Goal: Transaction & Acquisition: Purchase product/service

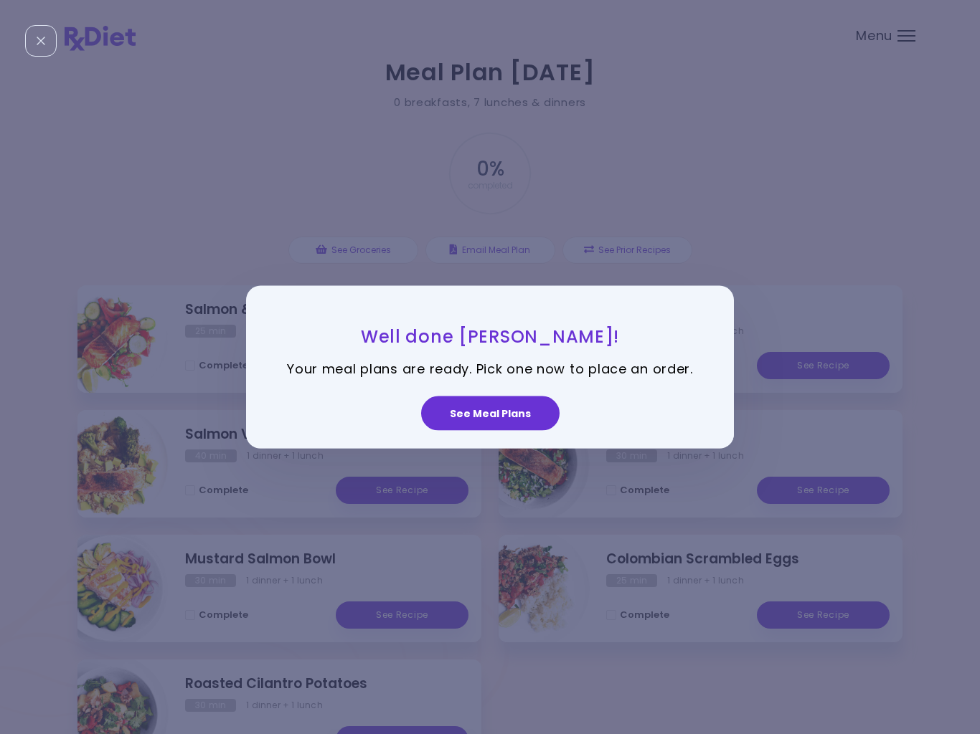
click at [468, 412] on button "See Meal Plans" at bounding box center [490, 413] width 138 height 34
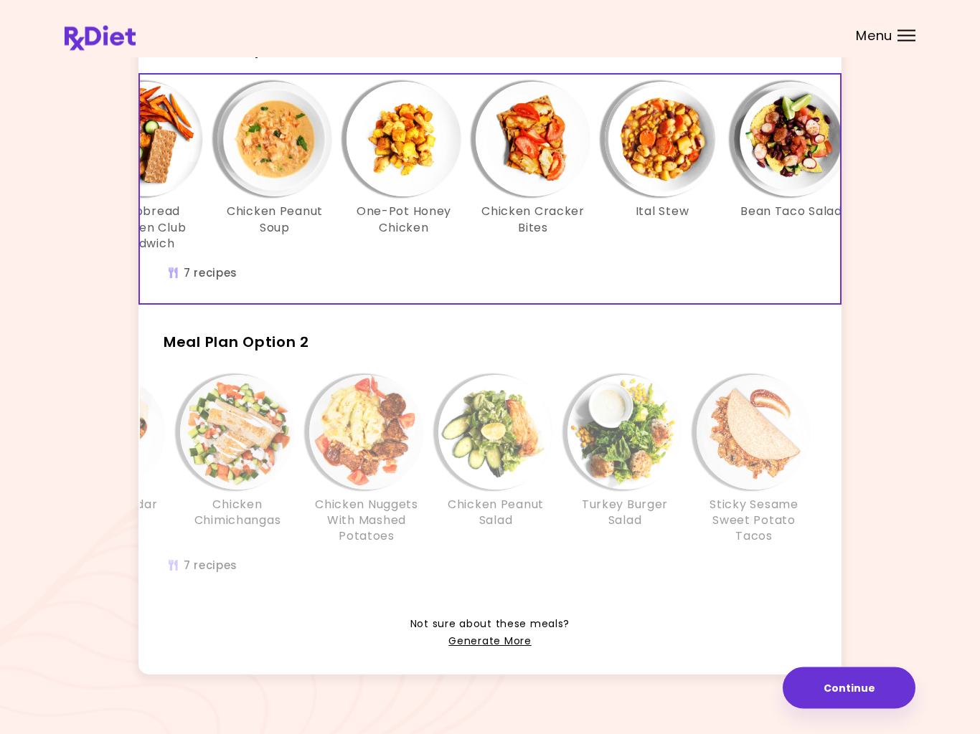
scroll to position [100, 0]
click at [483, 642] on link "Generate More" at bounding box center [489, 641] width 82 height 17
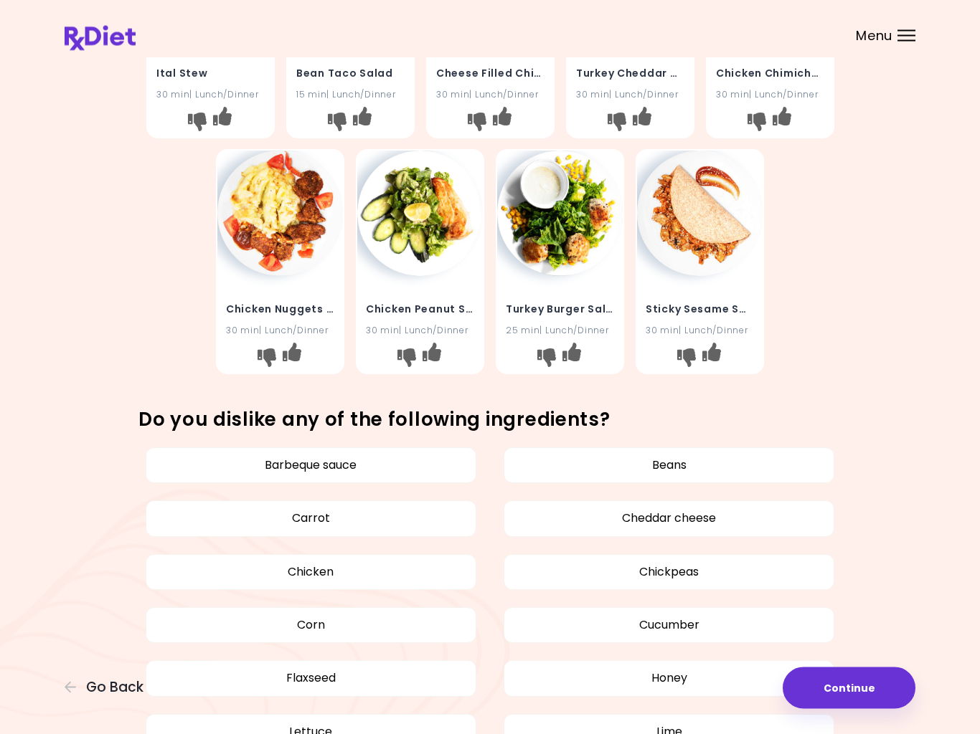
scroll to position [435, 0]
click at [302, 564] on button "Chicken" at bounding box center [311, 572] width 331 height 36
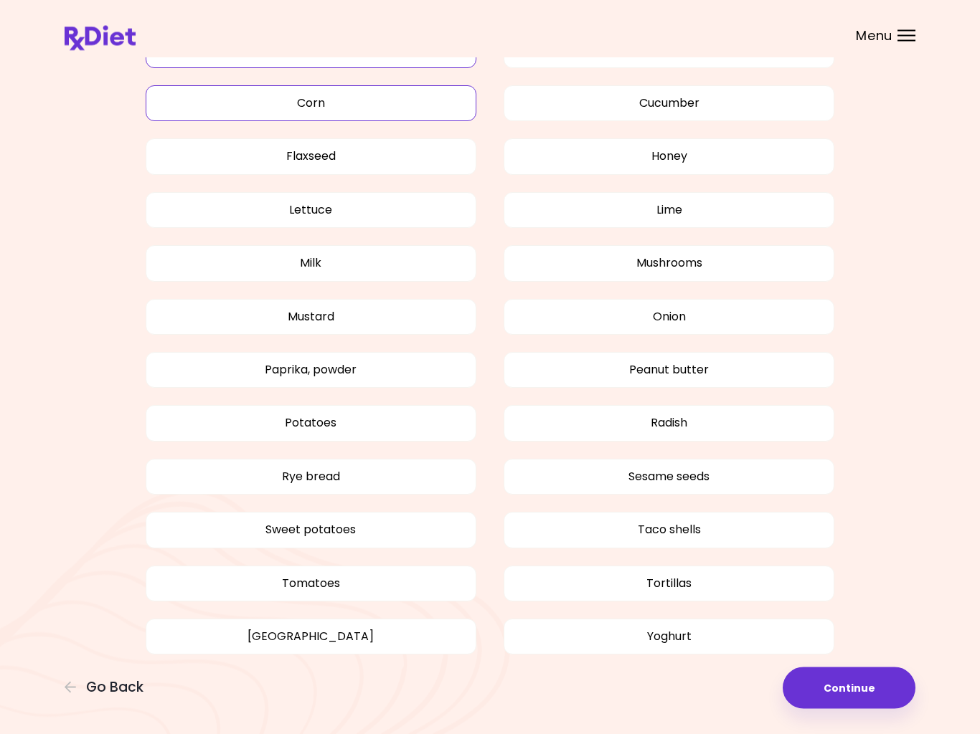
scroll to position [957, 0]
click at [319, 630] on button "[GEOGRAPHIC_DATA]" at bounding box center [311, 636] width 331 height 36
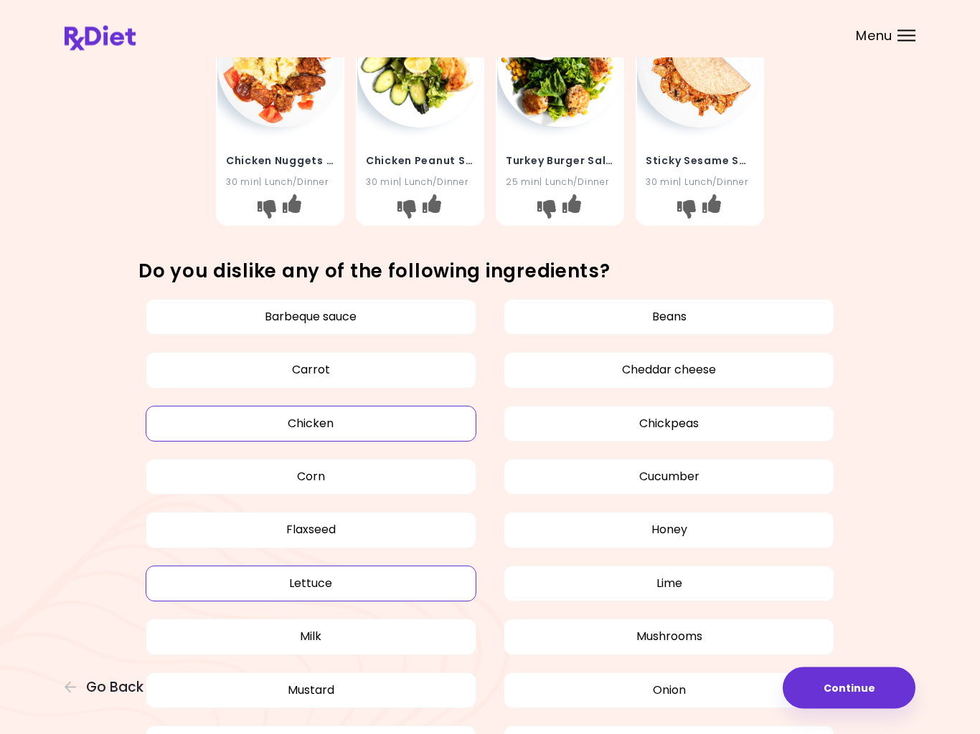
scroll to position [584, 0]
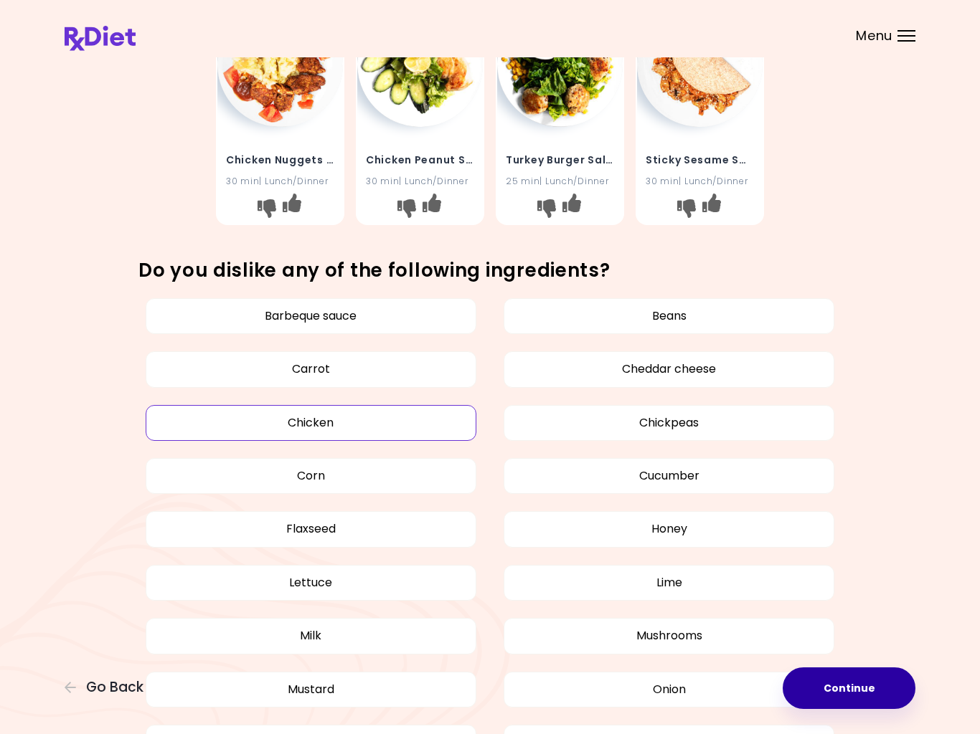
click at [842, 681] on button "Continue" at bounding box center [848, 689] width 133 height 42
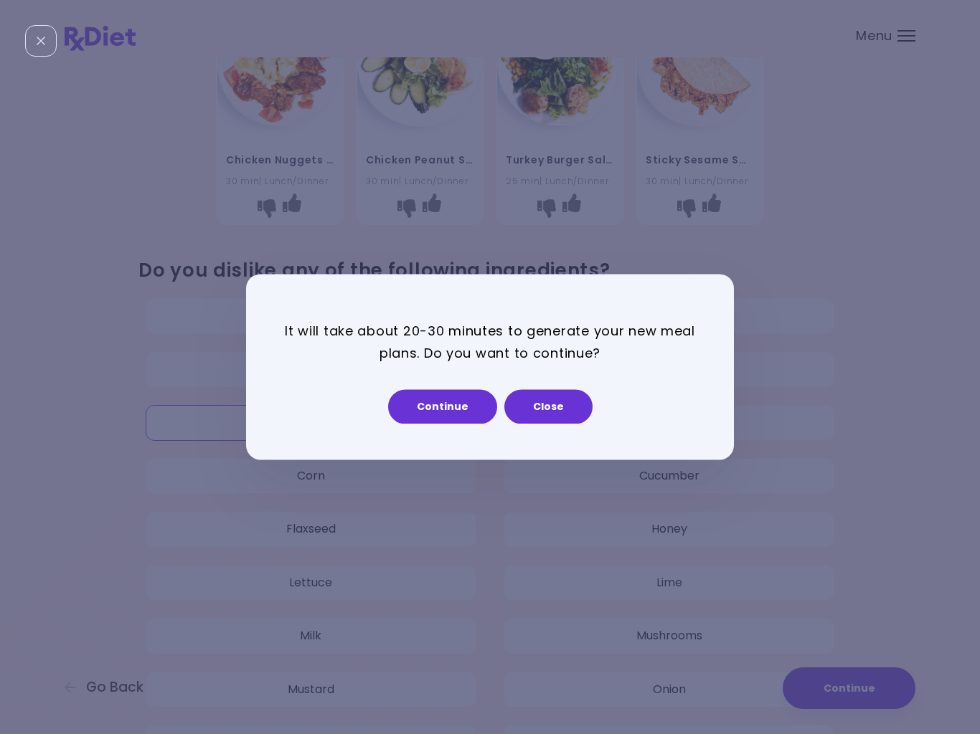
click at [440, 404] on button "Continue" at bounding box center [442, 407] width 109 height 34
select select "*"
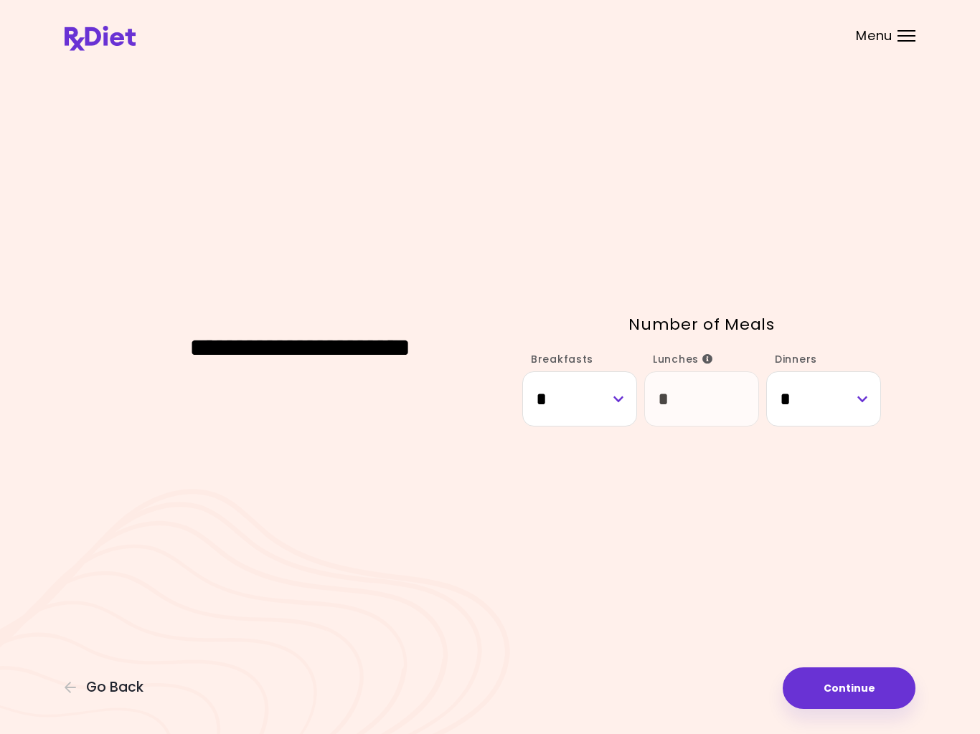
click at [824, 683] on button "Continue" at bounding box center [848, 689] width 133 height 42
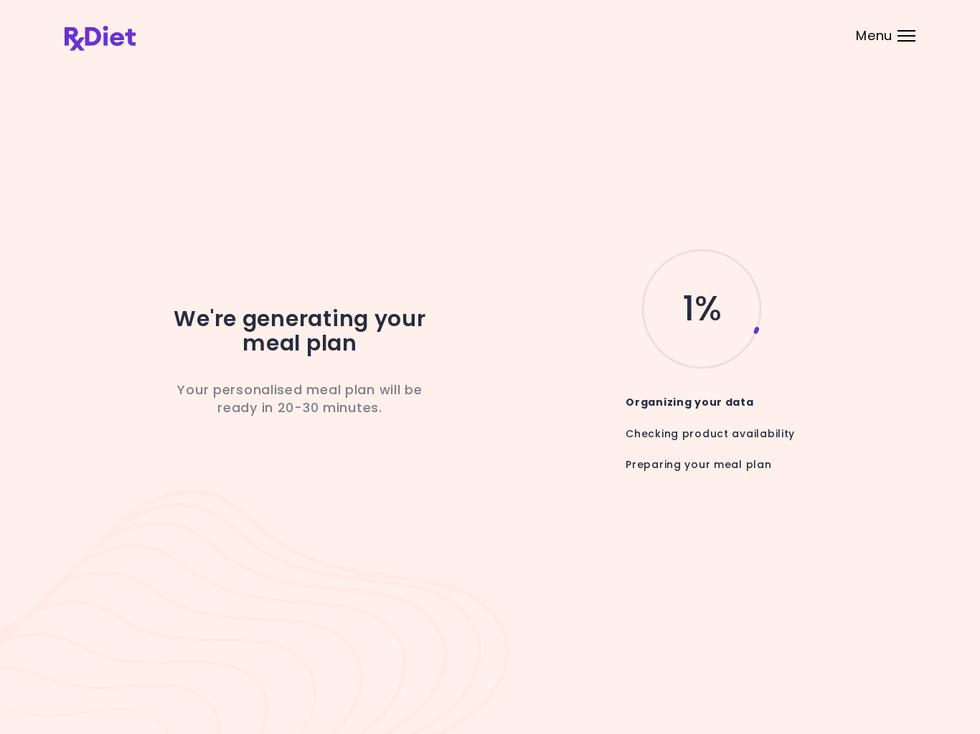
click at [891, 34] on span "Menu" at bounding box center [874, 35] width 37 height 13
